Goal: Task Accomplishment & Management: Use online tool/utility

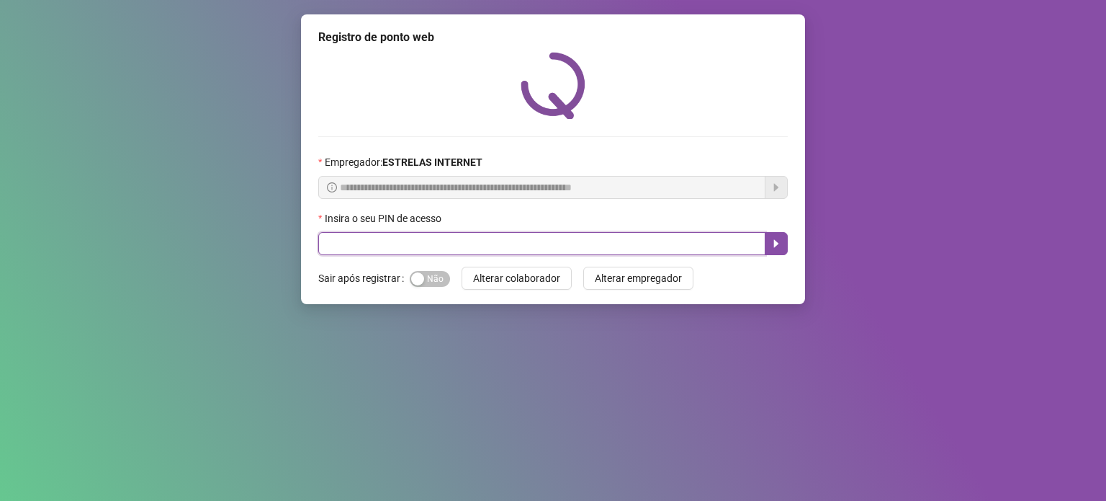
click at [562, 251] on input "text" at bounding box center [541, 243] width 447 height 23
type input "*****"
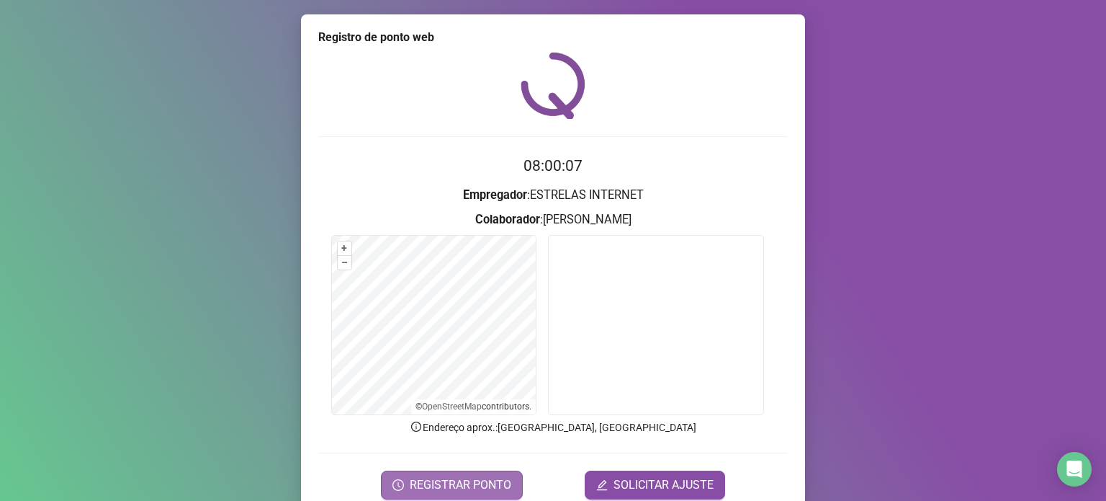
click at [421, 472] on button "REGISTRAR PONTO" at bounding box center [452, 484] width 142 height 29
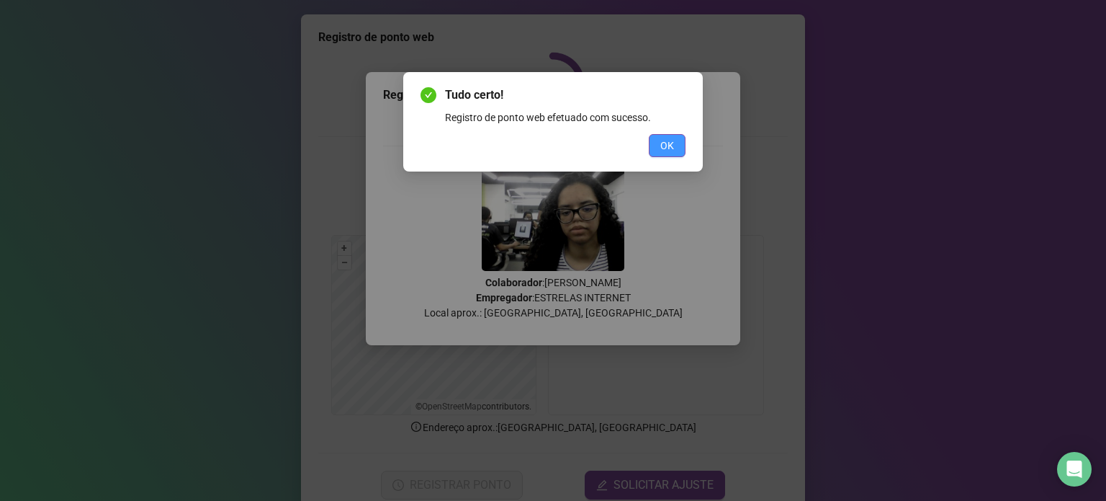
click at [674, 142] on span "OK" at bounding box center [667, 146] width 14 height 16
